Goal: Task Accomplishment & Management: Manage account settings

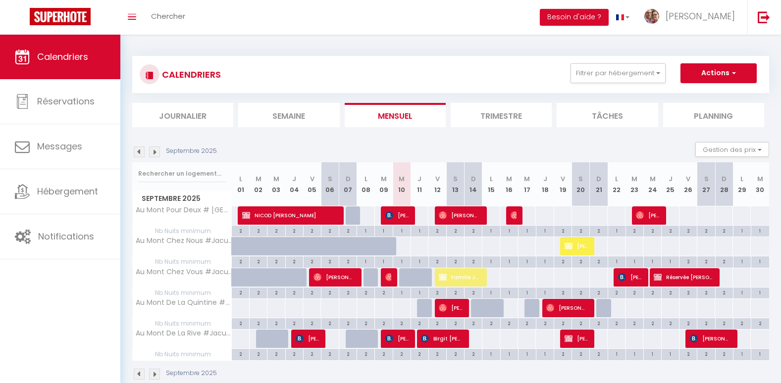
select select
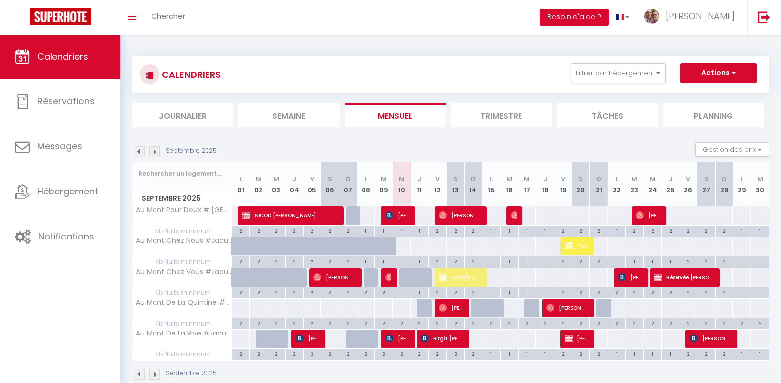
select select
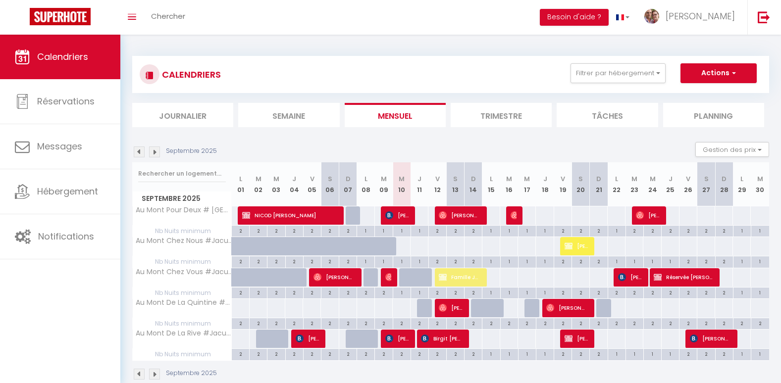
select select
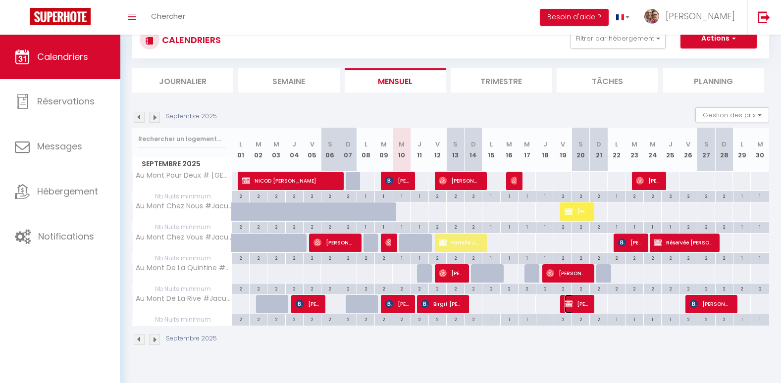
click at [578, 308] on span "[PERSON_NAME]" at bounding box center [576, 304] width 24 height 19
select select "OK"
select select "KO"
select select "0"
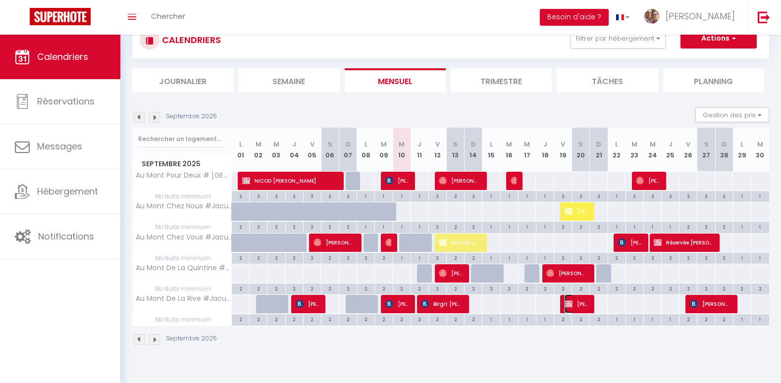
select select "1"
select select
